Goal: Information Seeking & Learning: Learn about a topic

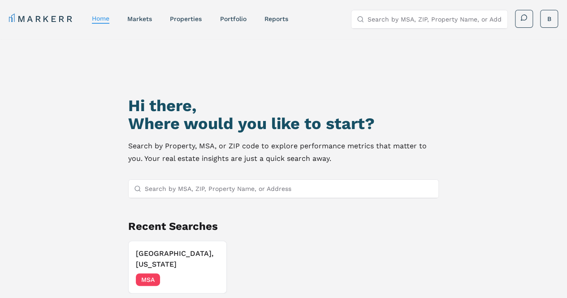
click at [300, 192] on input "Search by MSA, ZIP, Property Name, or Address" at bounding box center [289, 189] width 288 height 18
click at [272, 189] on input "Search by MSA, ZIP, Property Name, or Address" at bounding box center [289, 189] width 288 height 18
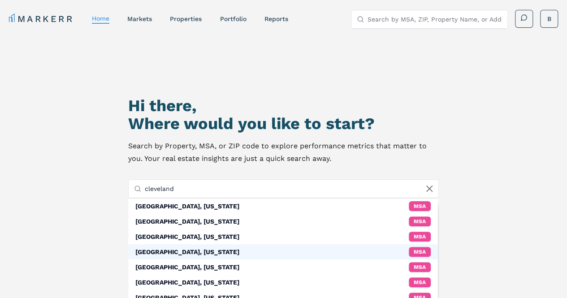
type input "cleveland"
click at [178, 249] on div "[GEOGRAPHIC_DATA], [US_STATE]" at bounding box center [187, 251] width 104 height 9
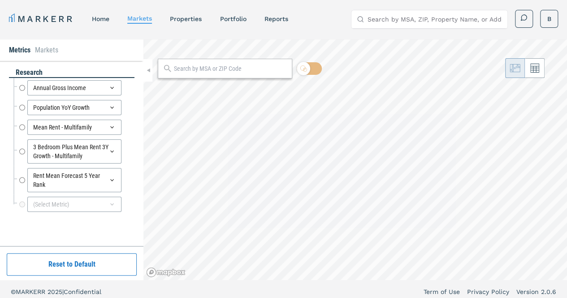
radio input "true"
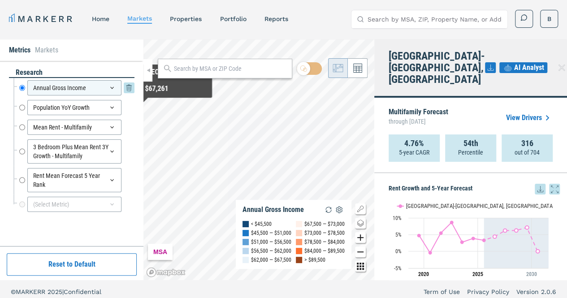
click at [113, 88] on icon at bounding box center [111, 87] width 7 height 7
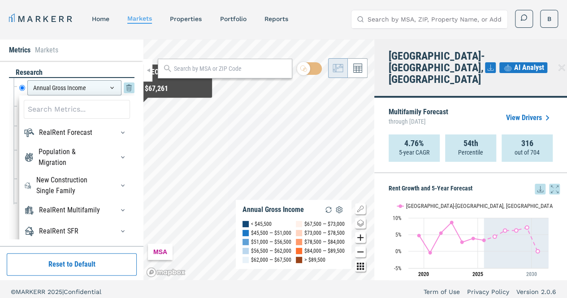
click at [113, 88] on div "Annual Gross Income" at bounding box center [74, 87] width 94 height 15
click at [116, 135] on div "button" at bounding box center [123, 132] width 14 height 14
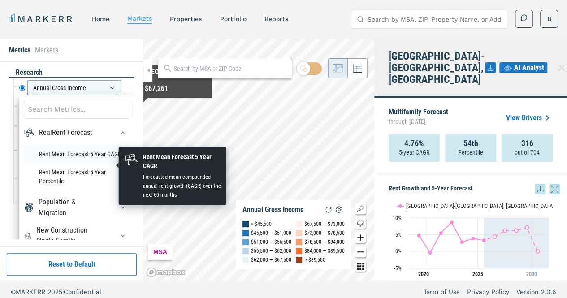
click at [67, 162] on li "Rent Mean Forecast 5 Year CAGR" at bounding box center [77, 154] width 106 height 18
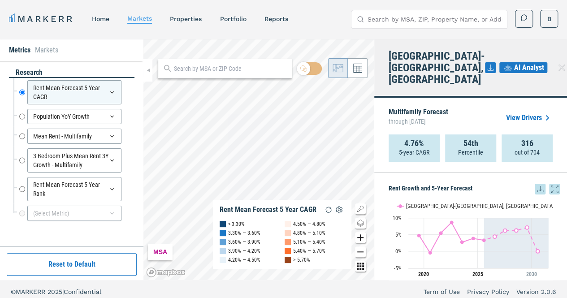
click at [520, 62] on span "AI Analyst" at bounding box center [529, 67] width 30 height 11
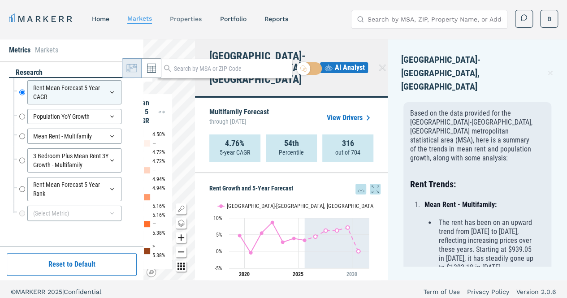
click at [184, 18] on link "properties" at bounding box center [186, 18] width 32 height 7
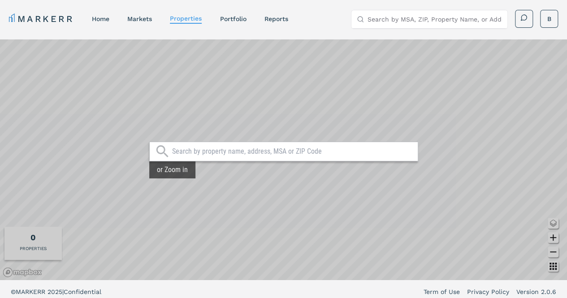
click at [267, 152] on input "text" at bounding box center [292, 151] width 241 height 9
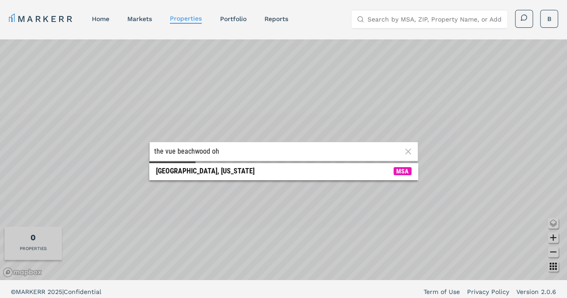
type input "the vue beachwood oh"
click at [195, 178] on div "[GEOGRAPHIC_DATA], [US_STATE] MSA" at bounding box center [283, 171] width 269 height 17
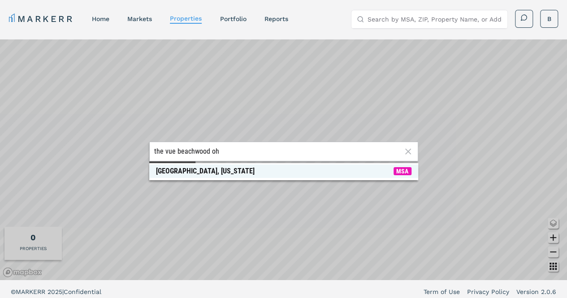
click at [195, 173] on div "[GEOGRAPHIC_DATA], [US_STATE]" at bounding box center [205, 171] width 99 height 9
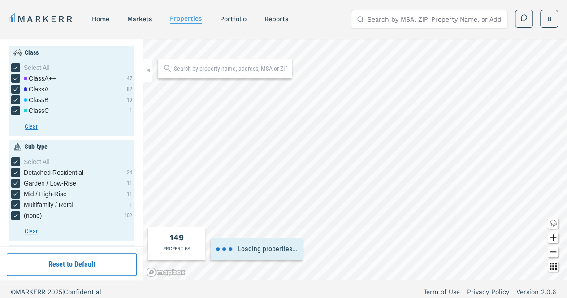
type input "1000"
type input "1400"
type input "1"
type input "2.5"
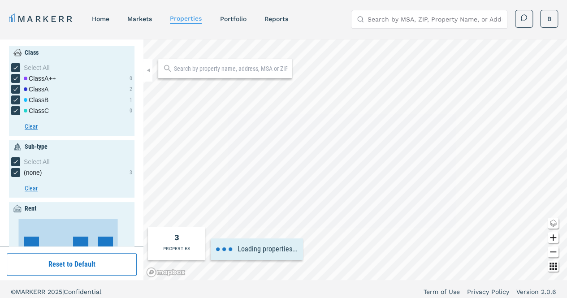
type input "1500"
type input "3000"
type input "1940"
type input "1980"
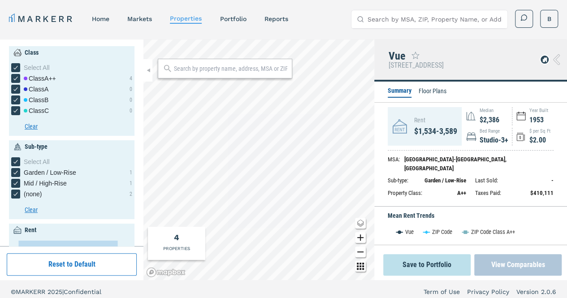
click at [512, 262] on button "View Comparables" at bounding box center [517, 265] width 87 height 22
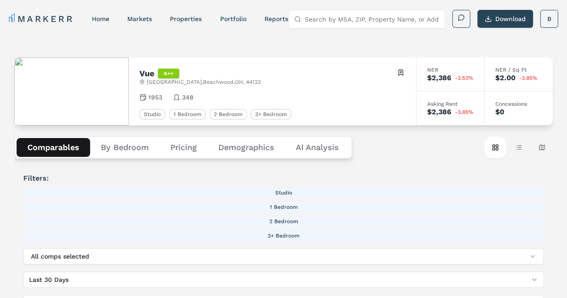
click at [314, 149] on Analysis "AI Analysis" at bounding box center [317, 147] width 65 height 19
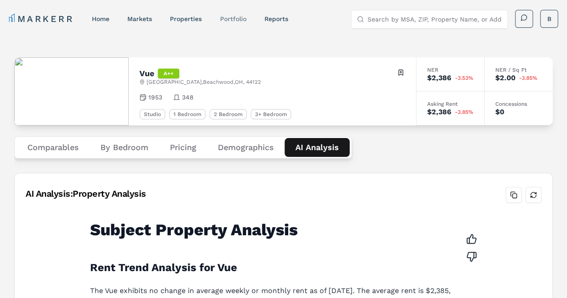
click at [233, 16] on link "Portfolio" at bounding box center [232, 18] width 26 height 7
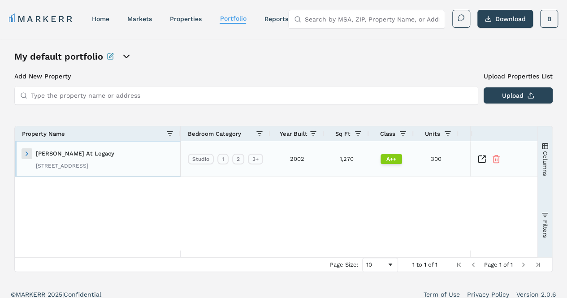
click at [23, 154] on span at bounding box center [26, 153] width 7 height 7
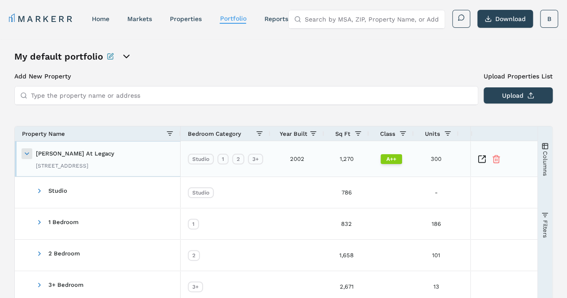
click at [26, 153] on span at bounding box center [26, 153] width 7 height 7
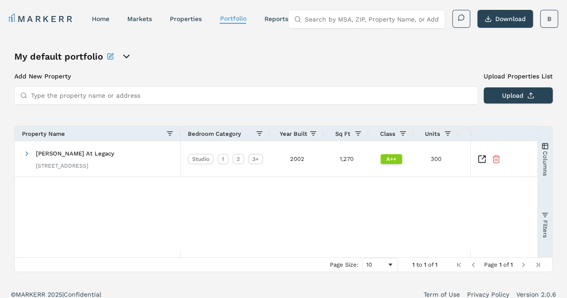
click at [126, 56] on icon "open portfolio options" at bounding box center [126, 56] width 5 height 3
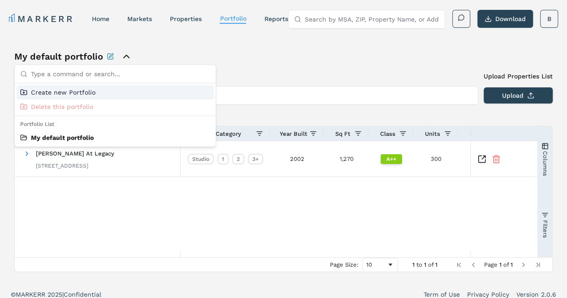
click at [126, 56] on icon "close portfolio options" at bounding box center [126, 56] width 5 height 3
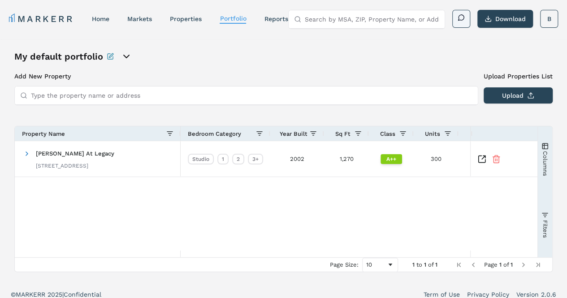
click at [459, 22] on link at bounding box center [460, 18] width 7 height 9
click at [411, 65] on div "My default portfolio Add New Property Upload Properties List Type the property …" at bounding box center [283, 161] width 538 height 222
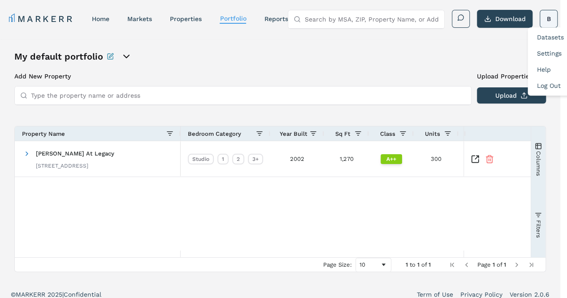
click at [550, 18] on html "MARKERR home markets properties Portfolio reports Search by MSA, ZIP, Property …" at bounding box center [283, 153] width 567 height 306
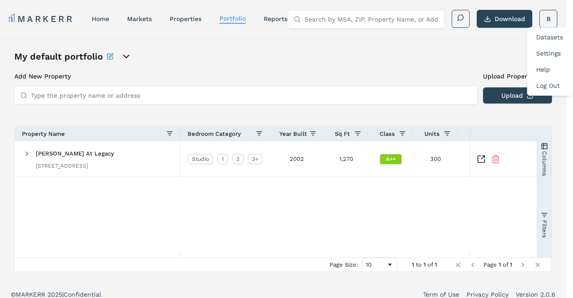
click at [549, 39] on link "Datasets" at bounding box center [549, 37] width 27 height 7
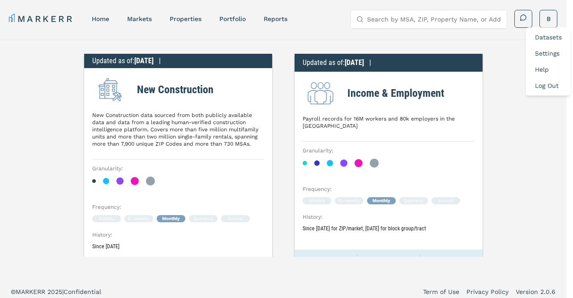
click at [549, 51] on link "Settings" at bounding box center [547, 53] width 25 height 7
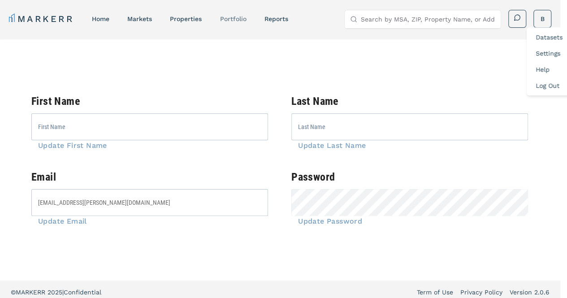
click at [235, 20] on html "MARKERR home markets properties Portfolio reports Search by MSA, ZIP, Property …" at bounding box center [283, 152] width 567 height 304
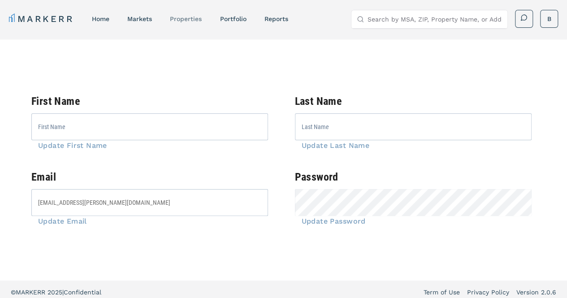
click at [185, 18] on link "properties" at bounding box center [186, 18] width 32 height 7
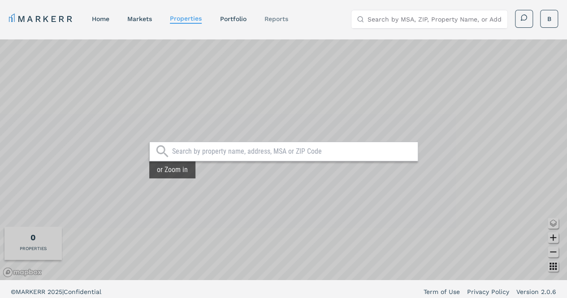
click at [282, 23] on div "reports" at bounding box center [276, 18] width 24 height 9
click at [279, 19] on link "reports" at bounding box center [276, 18] width 24 height 7
select select "-release_date"
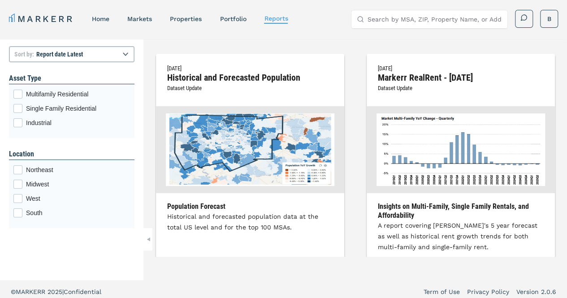
click at [389, 81] on h2 "Markerr RealRent - [DATE]" at bounding box center [461, 77] width 166 height 8
drag, startPoint x: 235, startPoint y: 73, endPoint x: 221, endPoint y: 76, distance: 14.1
click at [225, 76] on h2 "Historical and Forecasted Population" at bounding box center [250, 77] width 166 height 8
click at [183, 81] on h2 "Historical and Forecasted Population" at bounding box center [250, 77] width 166 height 8
click at [181, 88] on span "Dataset Update" at bounding box center [184, 88] width 34 height 7
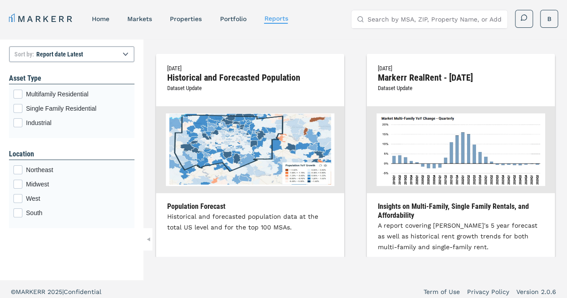
click at [180, 149] on img at bounding box center [250, 149] width 168 height 73
click at [280, 180] on img at bounding box center [250, 149] width 168 height 73
click at [420, 131] on img at bounding box center [460, 149] width 168 height 73
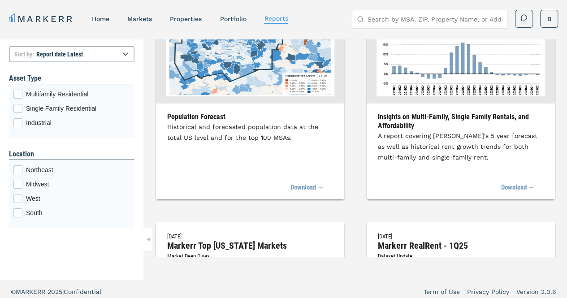
click at [220, 148] on div "Population Forecast Historical and forecasted population data at the total US l…" at bounding box center [250, 144] width 188 height 65
